Goal: Task Accomplishment & Management: Use online tool/utility

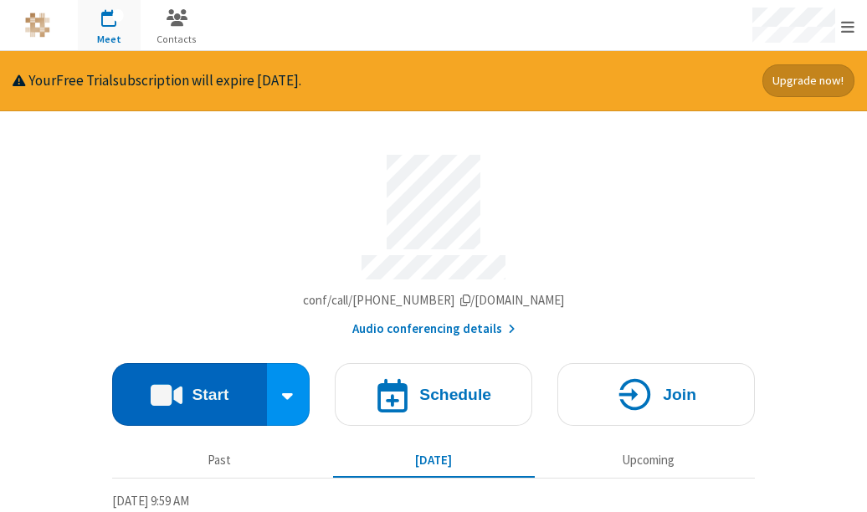
click at [192, 374] on button "Start" at bounding box center [189, 394] width 155 height 63
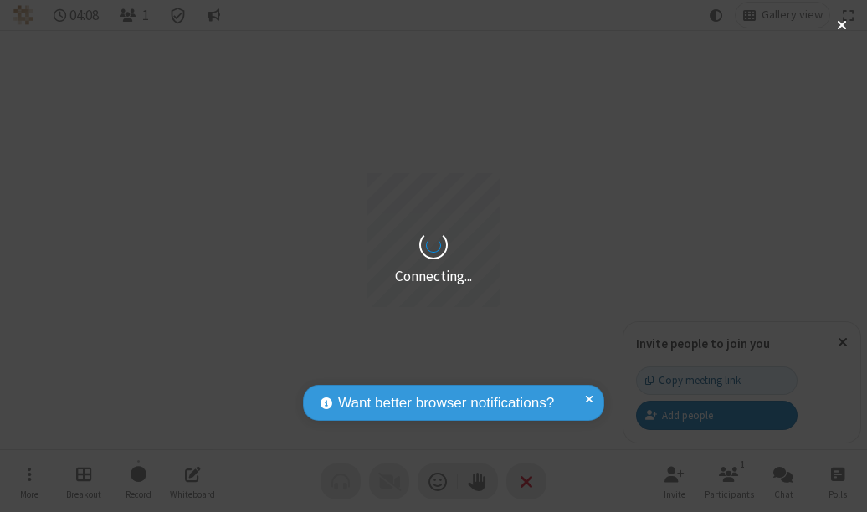
click at [460, 422] on div "Want better browser notifications? Receive alerts for chat messages and other i…" at bounding box center [434, 409] width 268 height 55
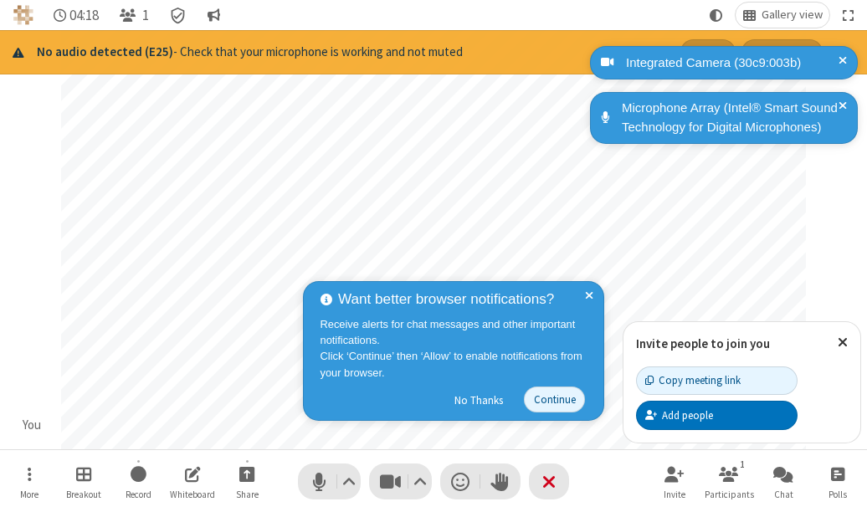
click at [732, 58] on div "Integrated Camera (30c9:003b)" at bounding box center [732, 63] width 225 height 19
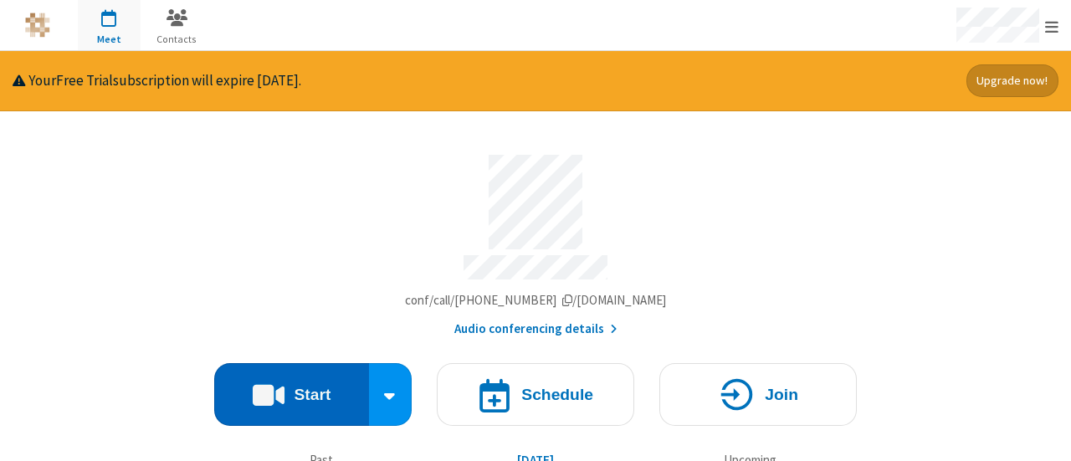
click at [288, 372] on button "Start" at bounding box center [291, 394] width 155 height 63
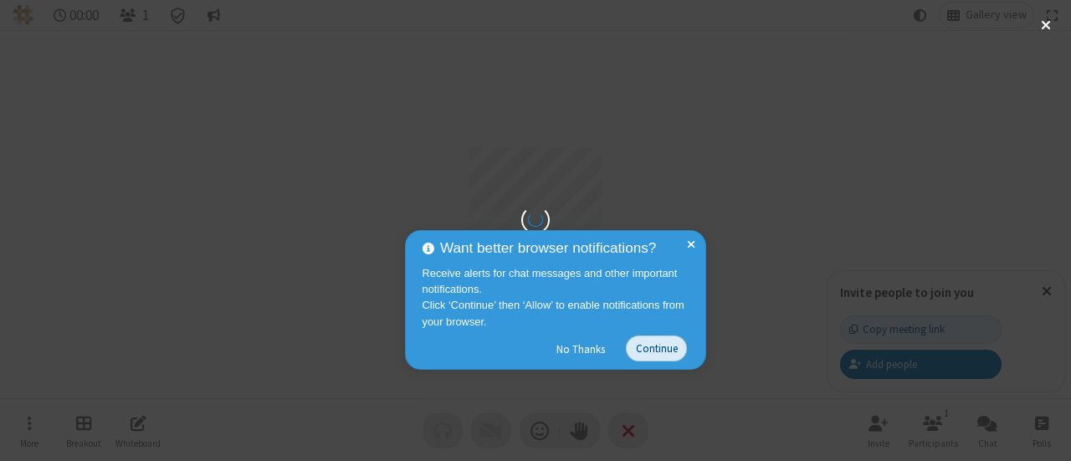
click at [664, 348] on button "Continue" at bounding box center [656, 348] width 61 height 26
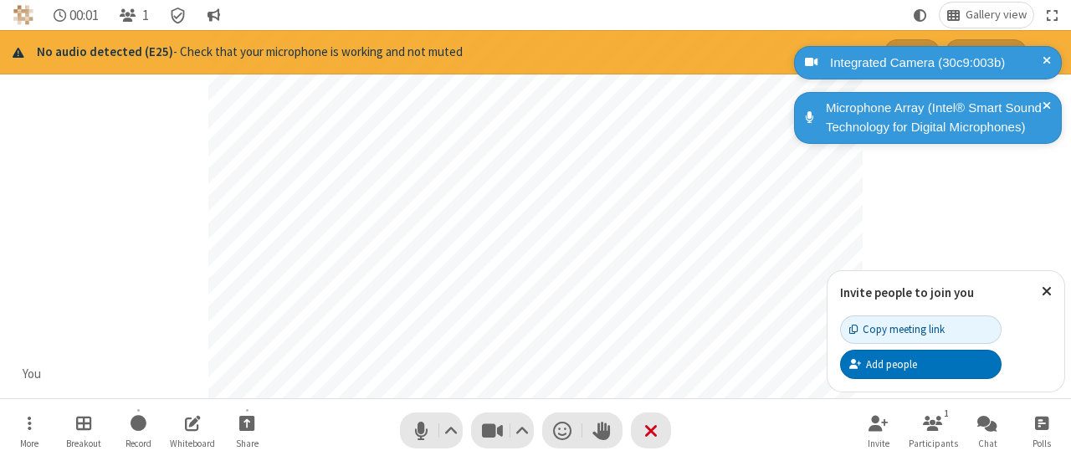
click at [448, 51] on div "No audio detected (E25) - Check that your microphone is working and not muted" at bounding box center [454, 52] width 835 height 19
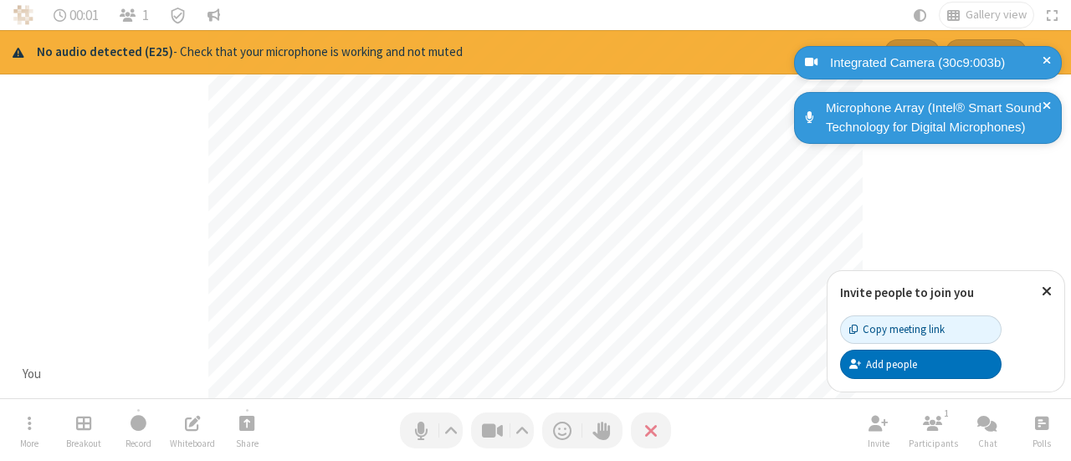
click at [448, 51] on div "No audio detected (E25) - Check that your microphone is working and not muted" at bounding box center [454, 52] width 835 height 19
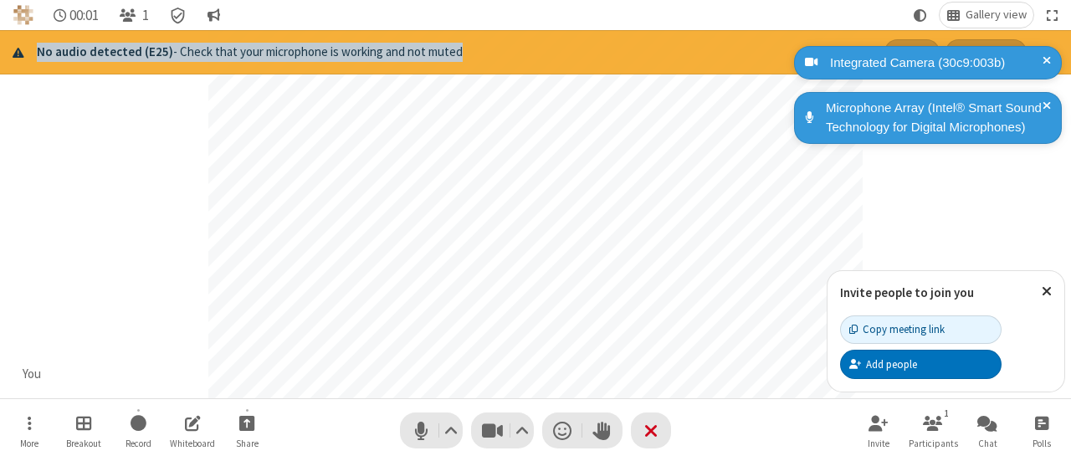
click at [448, 51] on div "No audio detected (E25) - Check that your microphone is working and not muted" at bounding box center [454, 52] width 835 height 19
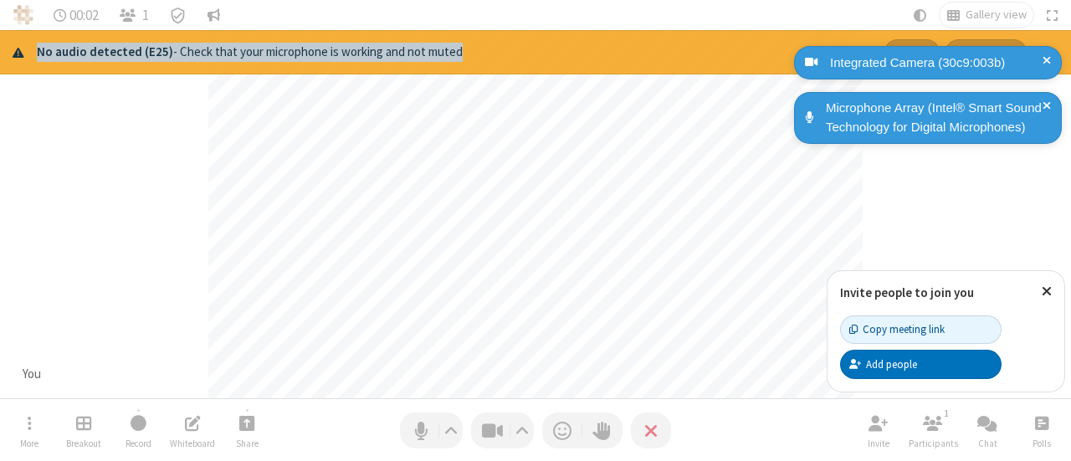
click at [448, 51] on div "No audio detected (E25) - Check that your microphone is working and not muted" at bounding box center [454, 52] width 835 height 19
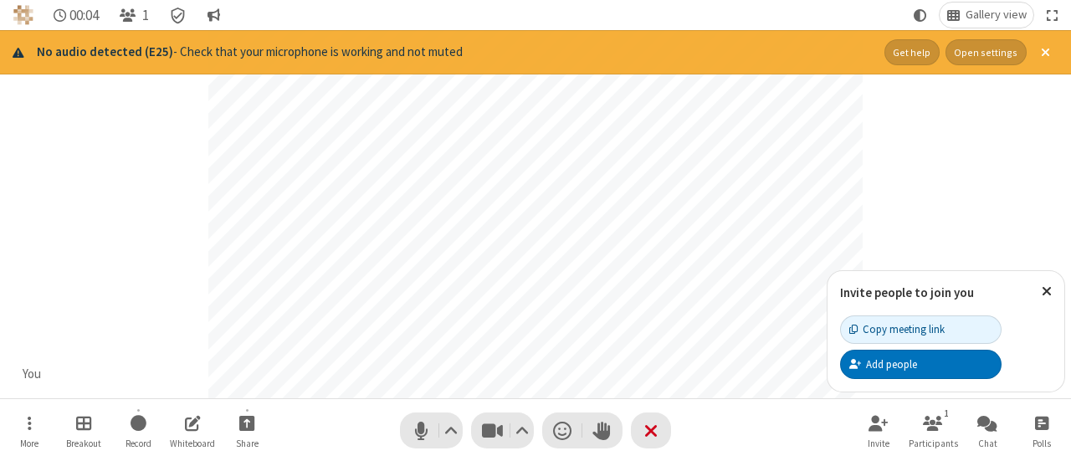
click at [858, 83] on div "Integrated Camera (30c9:003b) Microphone Array (Intel® Smart Sound Technology f…" at bounding box center [925, 101] width 268 height 117
